Goal: Information Seeking & Learning: Check status

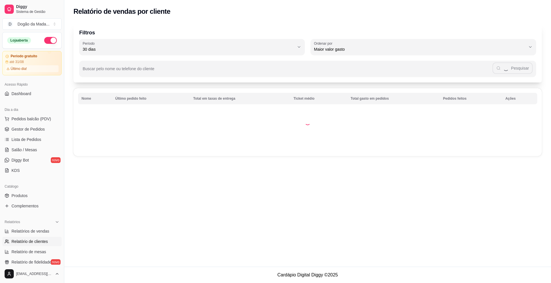
select select "30"
select select "HIGHEST_TOTAL_SPENT_WITH_ORDERS"
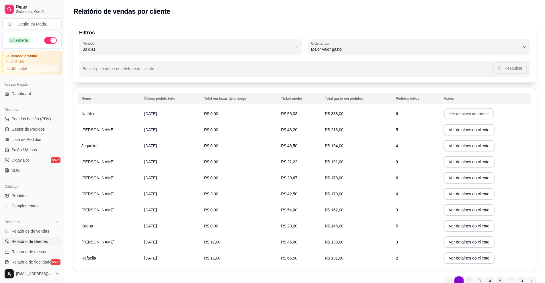
click at [489, 111] on button "Ver detalhes do cliente" at bounding box center [469, 113] width 49 height 11
click at [461, 151] on button "Ver detalhes do cliente" at bounding box center [469, 145] width 51 height 11
click at [459, 148] on button "Ver detalhes do cliente" at bounding box center [469, 145] width 51 height 11
click at [470, 161] on button "Ver detalhes do cliente" at bounding box center [469, 161] width 51 height 11
click at [450, 180] on button "Ver detalhes do cliente" at bounding box center [469, 177] width 51 height 11
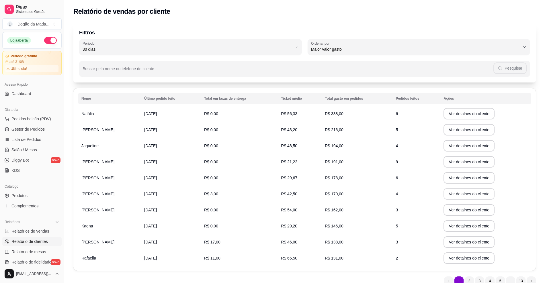
click at [468, 192] on button "Ver detalhes do cliente" at bounding box center [469, 193] width 51 height 11
click at [472, 212] on button "Ver detalhes do cliente" at bounding box center [469, 210] width 51 height 11
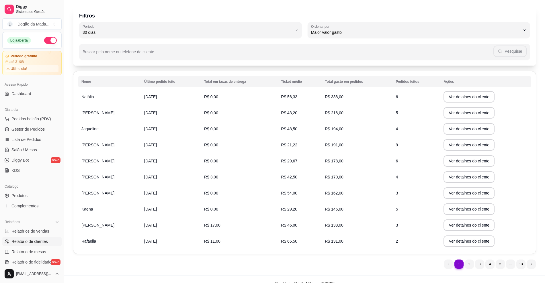
scroll to position [26, 0]
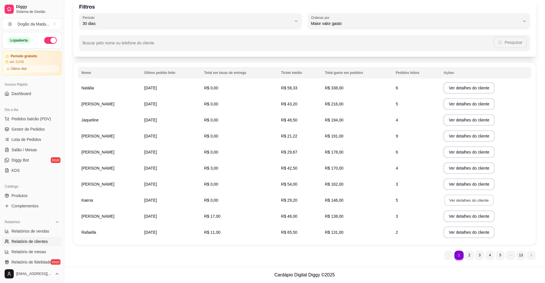
click at [486, 199] on button "Ver detalhes do cliente" at bounding box center [469, 200] width 49 height 11
click at [454, 219] on button "Ver detalhes do cliente" at bounding box center [469, 216] width 49 height 11
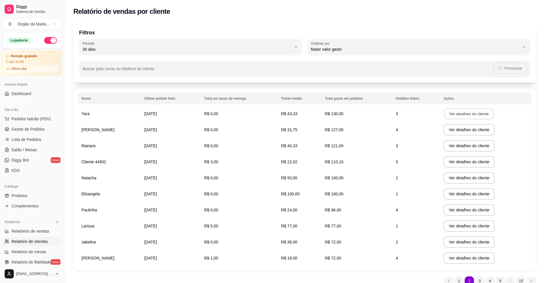
click at [471, 113] on button "Ver detalhes do cliente" at bounding box center [469, 113] width 49 height 11
click at [470, 149] on button "Ver detalhes do cliente" at bounding box center [469, 145] width 51 height 11
click at [27, 93] on span "Dashboard" at bounding box center [21, 94] width 20 height 6
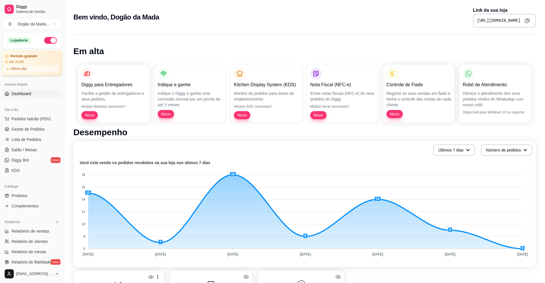
click at [24, 63] on article "até 31/08" at bounding box center [16, 62] width 15 height 5
